Goal: Check status: Check status

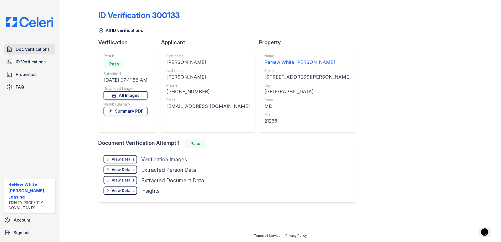
click at [36, 52] on span "Doc Verifications" at bounding box center [33, 49] width 34 height 6
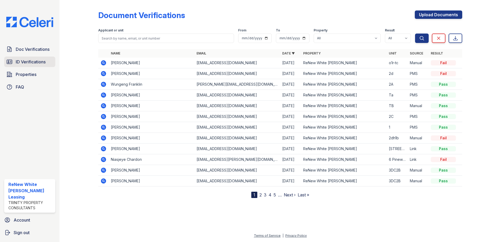
click at [40, 61] on span "ID Verifications" at bounding box center [31, 62] width 30 height 6
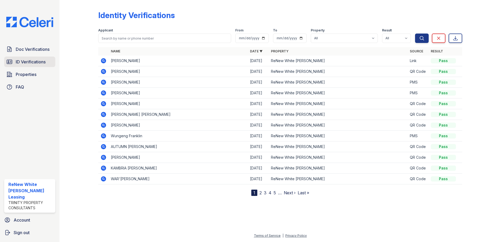
click at [30, 60] on span "ID Verifications" at bounding box center [31, 62] width 30 height 6
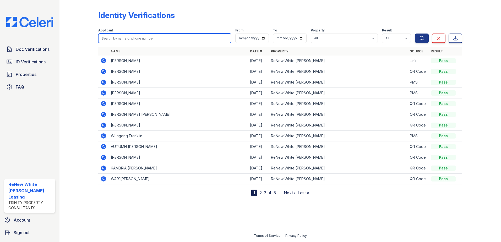
click at [140, 37] on input "search" at bounding box center [164, 38] width 133 height 9
type input "KEITH"
click at [415, 34] on button "Search" at bounding box center [422, 38] width 14 height 9
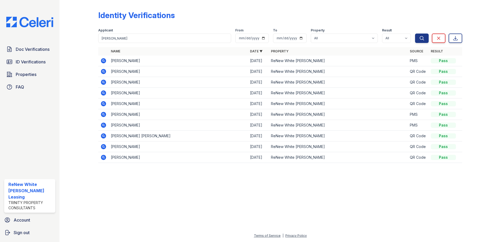
click at [103, 60] on icon at bounding box center [103, 60] width 1 height 1
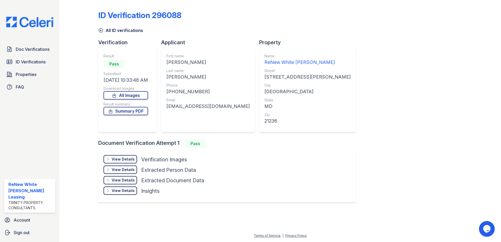
click at [122, 157] on div "View Details" at bounding box center [123, 159] width 23 height 5
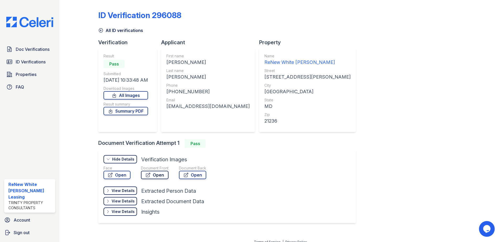
click at [165, 175] on link "Open" at bounding box center [155, 175] width 28 height 8
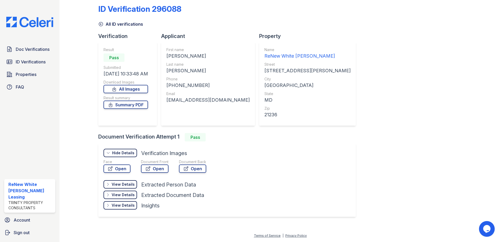
click at [141, 165] on link "Open" at bounding box center [155, 169] width 28 height 8
click at [39, 50] on span "Doc Verifications" at bounding box center [33, 49] width 34 height 6
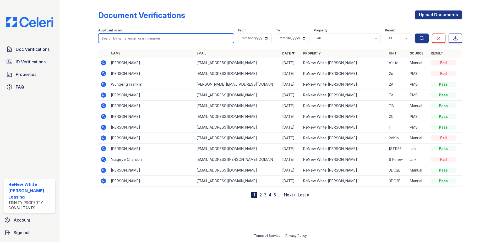
click at [140, 39] on input "search" at bounding box center [166, 38] width 136 height 9
type input "DAMON"
click at [415, 34] on button "Search" at bounding box center [422, 38] width 14 height 9
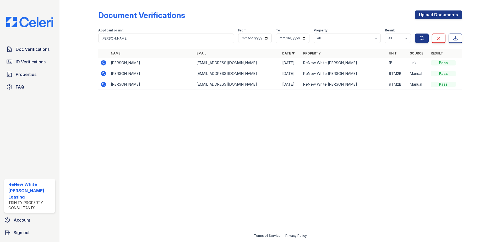
click at [104, 63] on icon at bounding box center [103, 63] width 6 height 6
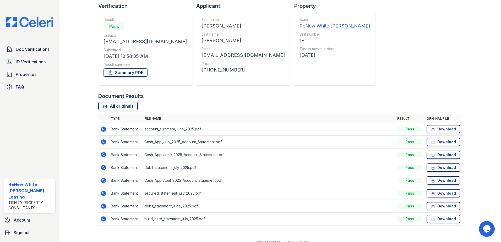
scroll to position [43, 0]
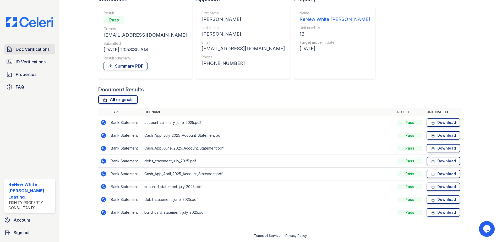
click at [43, 53] on link "Doc Verifications" at bounding box center [29, 49] width 51 height 10
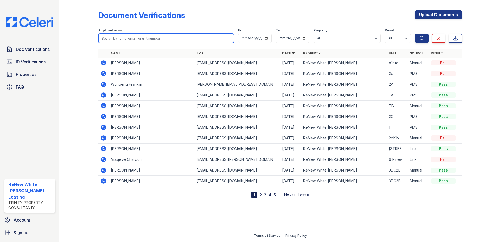
click at [129, 39] on input "search" at bounding box center [166, 38] width 136 height 9
type input "[PERSON_NAME]"
click at [415, 34] on button "Search" at bounding box center [422, 38] width 14 height 9
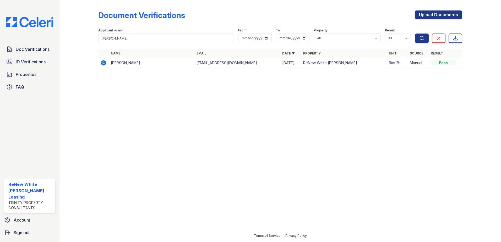
click at [102, 62] on icon at bounding box center [103, 62] width 5 height 5
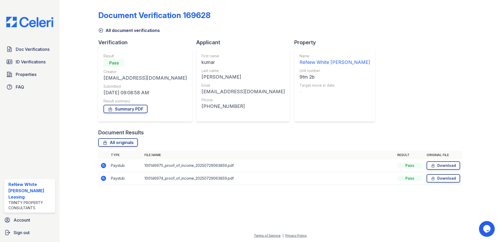
click at [104, 167] on icon at bounding box center [103, 165] width 5 height 5
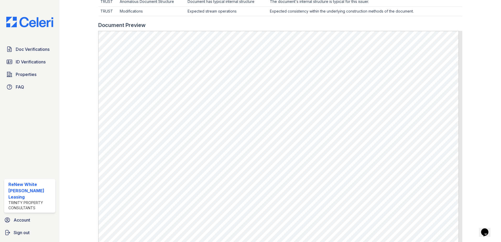
scroll to position [184, 0]
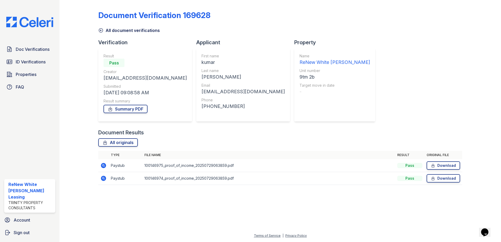
click at [105, 178] on icon at bounding box center [103, 178] width 5 height 5
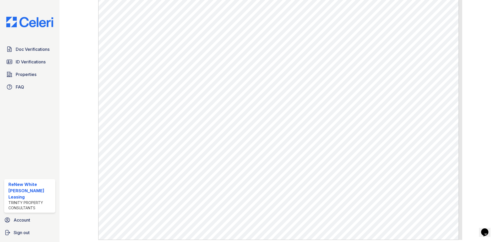
scroll to position [210, 0]
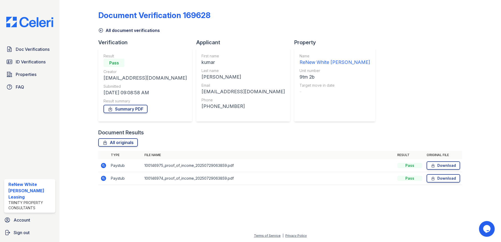
click at [103, 167] on icon at bounding box center [103, 165] width 5 height 5
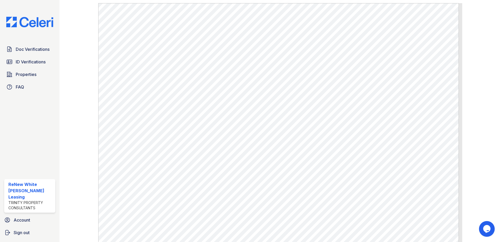
scroll to position [236, 0]
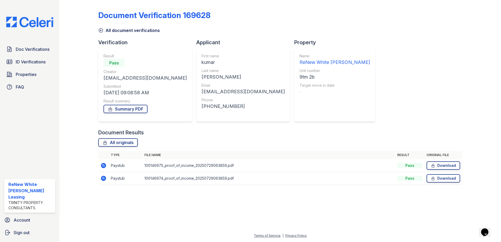
click at [103, 179] on icon at bounding box center [103, 178] width 1 height 1
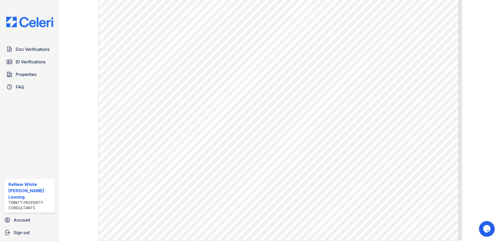
scroll to position [236, 0]
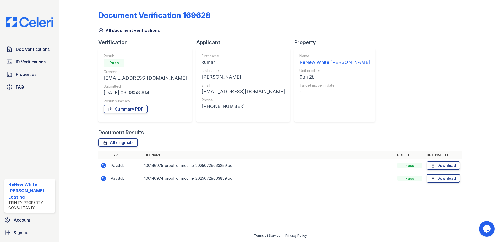
click at [101, 166] on icon at bounding box center [103, 166] width 6 height 6
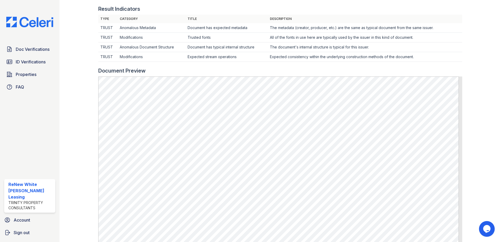
scroll to position [105, 0]
